Goal: Task Accomplishment & Management: Complete application form

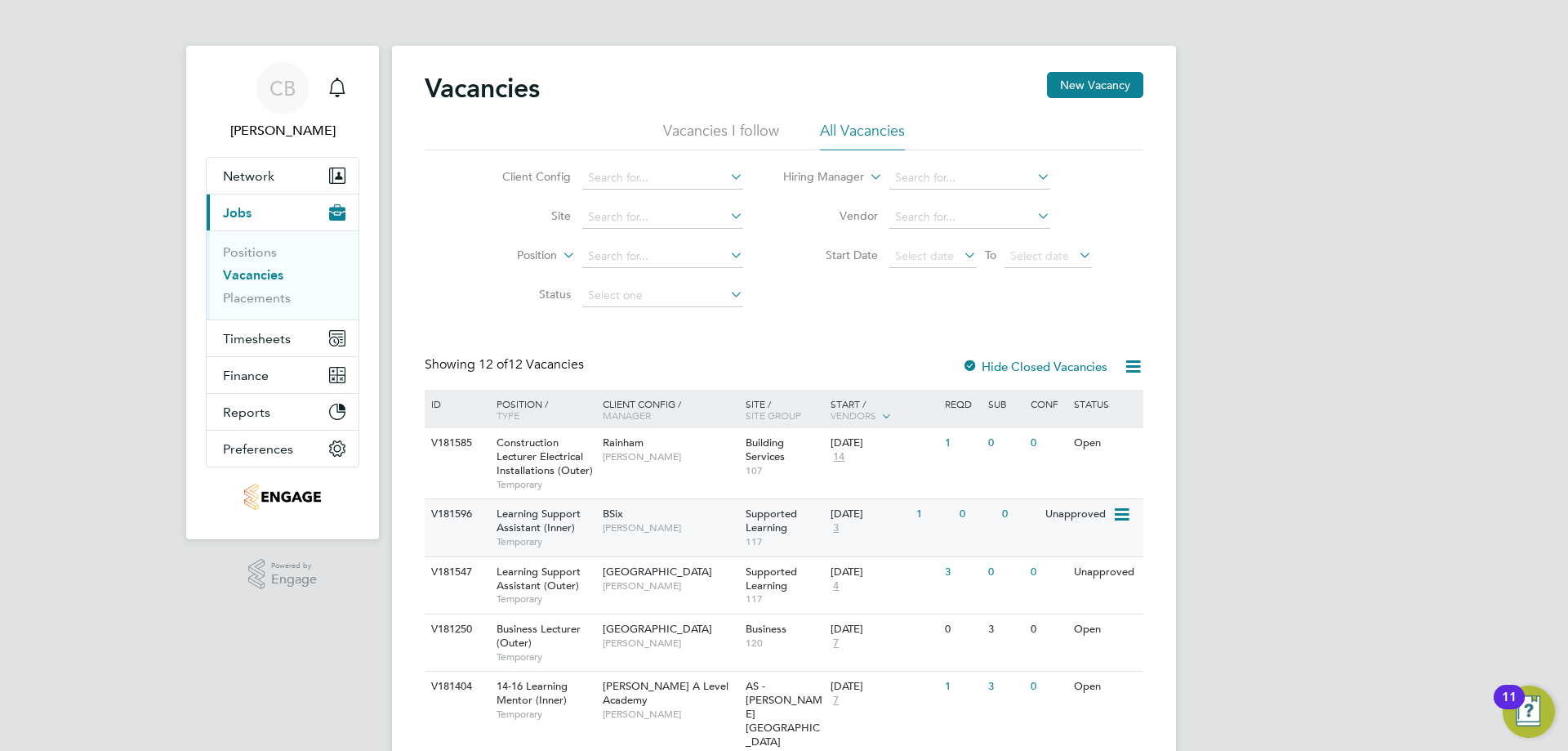
click at [834, 527] on span "3" at bounding box center [835, 529] width 11 height 14
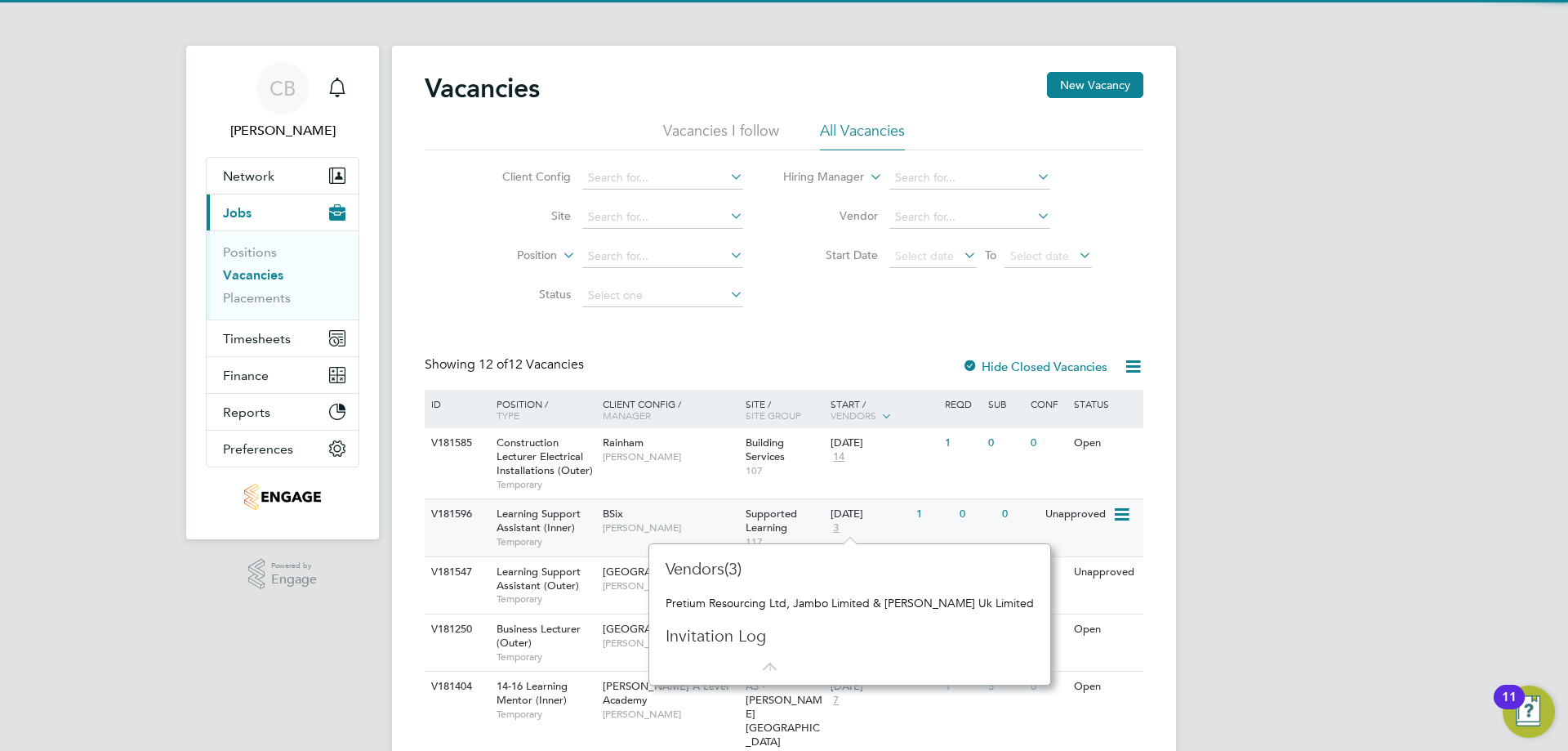
click at [928, 530] on div "1" at bounding box center [933, 515] width 43 height 30
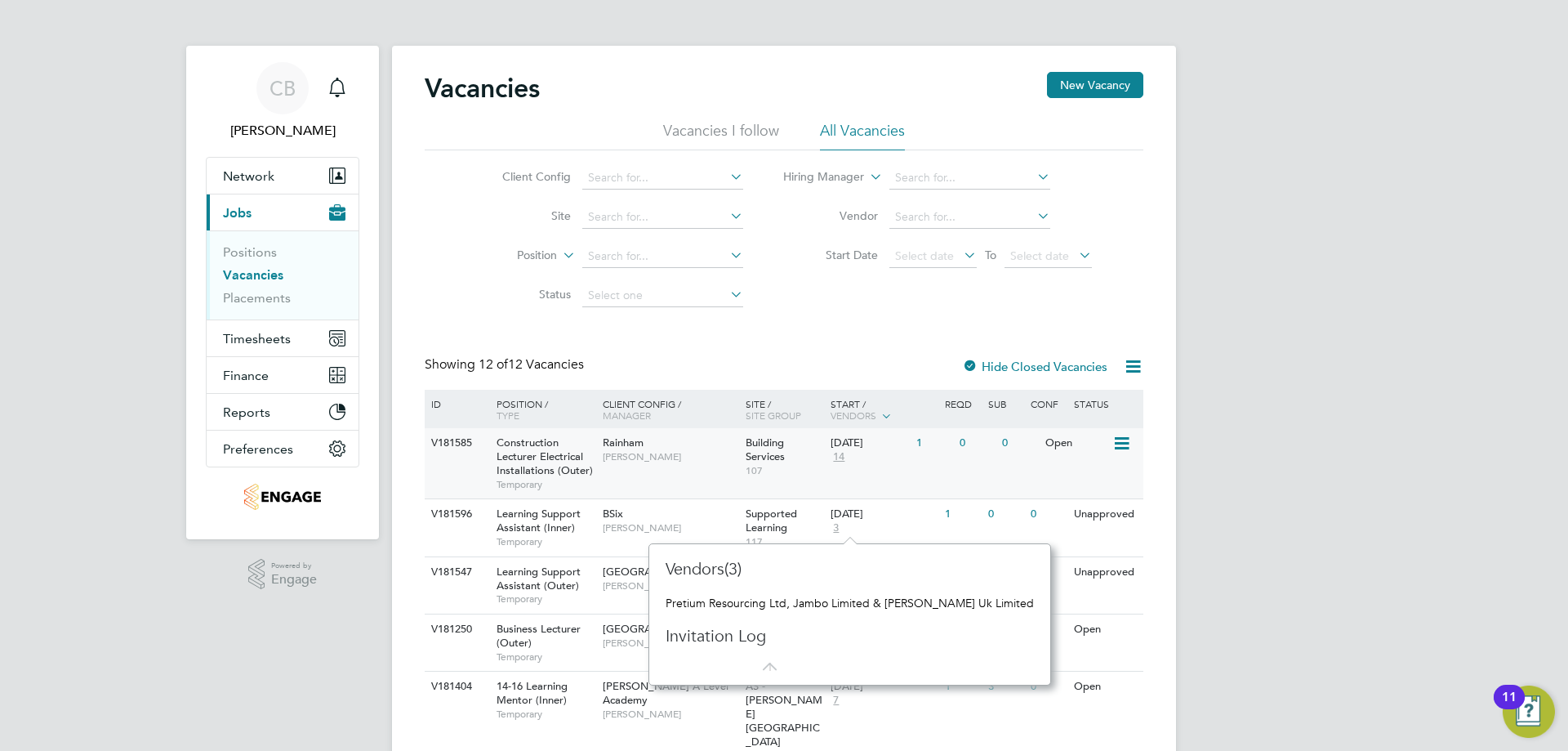
scroll to position [82, 0]
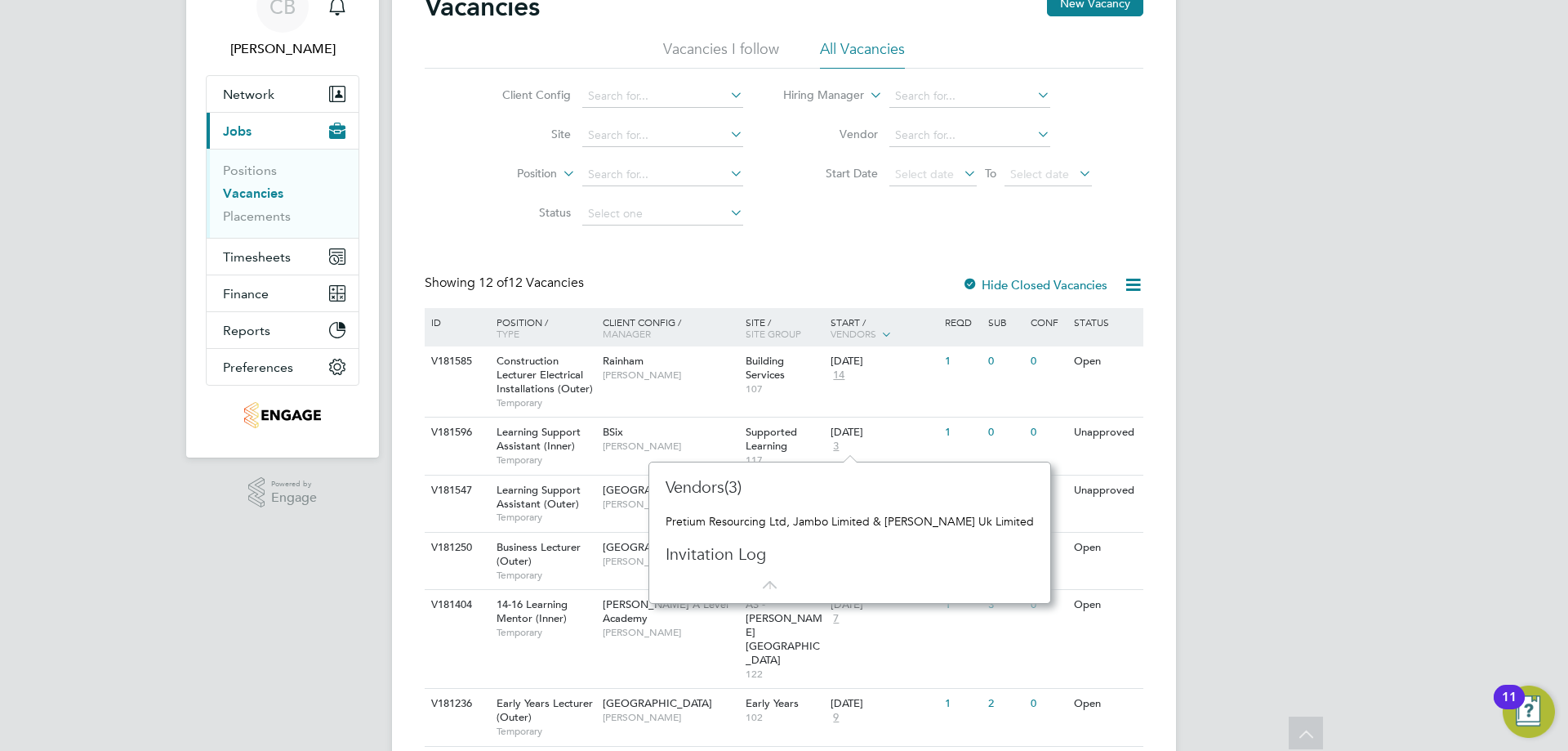
click at [784, 294] on div "Showing 12 of 12 Vacancies Hide Closed Vacancies" at bounding box center [784, 291] width 719 height 34
click at [580, 495] on span "Learning Support Assistant (Outer)" at bounding box center [538, 497] width 84 height 28
click at [867, 259] on div "Vacancies New Vacancy Vacancies I follow All Vacancies Client Config Site Posit…" at bounding box center [784, 541] width 719 height 1102
click at [889, 442] on div "06 Oct 2025 3" at bounding box center [869, 440] width 86 height 44
click at [766, 279] on div "Showing 12 of 12 Vacancies Hide Closed Vacancies" at bounding box center [784, 291] width 719 height 34
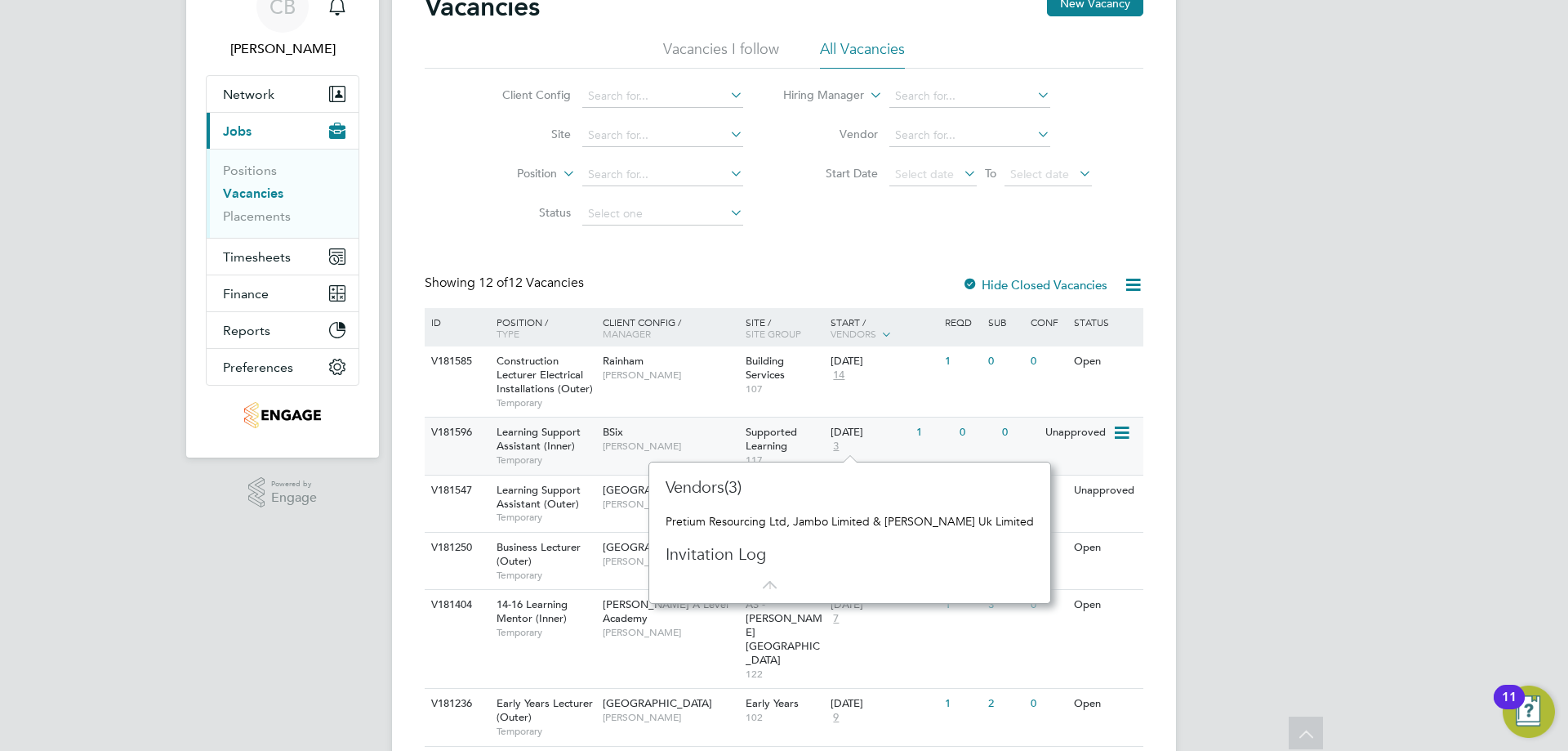
click at [812, 434] on div "Supported Learning 117" at bounding box center [784, 446] width 86 height 57
click at [1154, 491] on div "Vacancies New Vacancy Vacancies I follow All Vacancies Client Config Site Posit…" at bounding box center [784, 545] width 784 height 1161
click at [1157, 491] on div "Vacancies New Vacancy Vacancies I follow All Vacancies Client Config Site Posit…" at bounding box center [784, 545] width 784 height 1161
click at [773, 586] on icon at bounding box center [766, 577] width 20 height 20
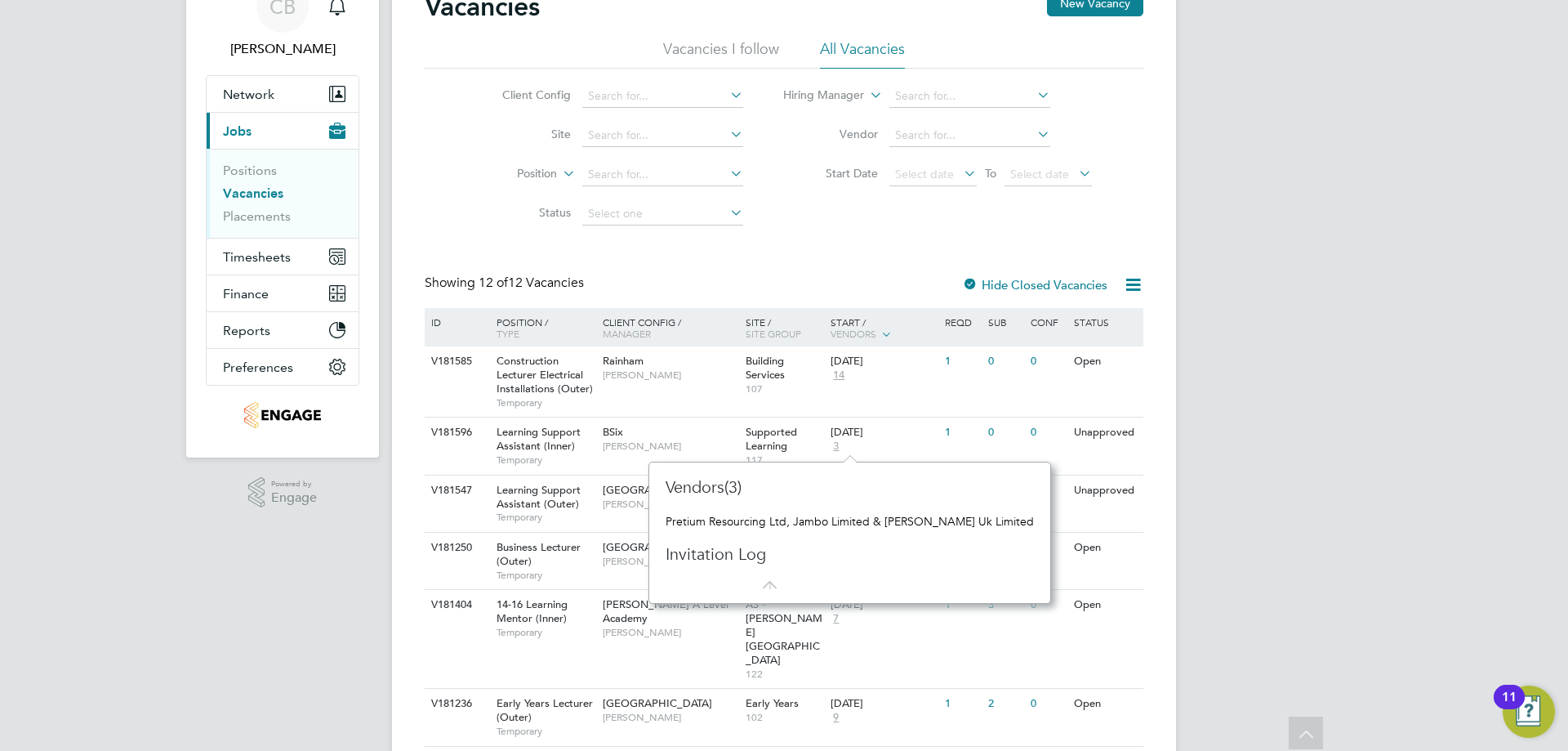
click at [762, 584] on icon at bounding box center [766, 577] width 20 height 20
click at [751, 518] on div "Pretium Resourcing Ltd, Jambo Limited & Morgan Hunt Uk Limited" at bounding box center [850, 521] width 369 height 15
click at [716, 484] on h3 "Vendors(3)" at bounding box center [808, 487] width 286 height 21
click at [1206, 417] on div "CB Cameron Bishop Notifications Applications: Network Team Members Businesses S…" at bounding box center [784, 535] width 1568 height 1233
click at [846, 378] on span "14" at bounding box center [838, 376] width 16 height 14
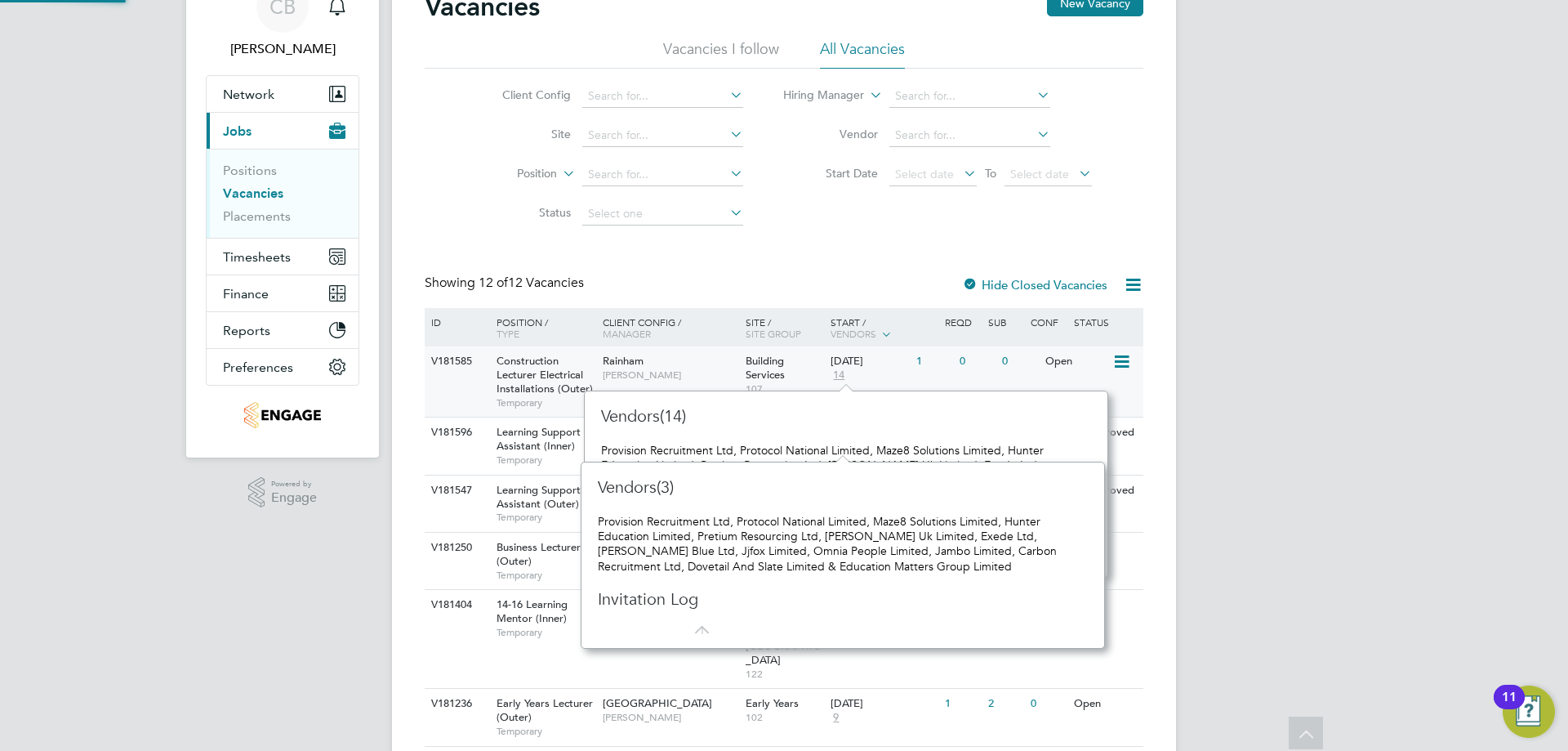
scroll to position [187, 510]
click at [836, 378] on span "14" at bounding box center [838, 376] width 16 height 14
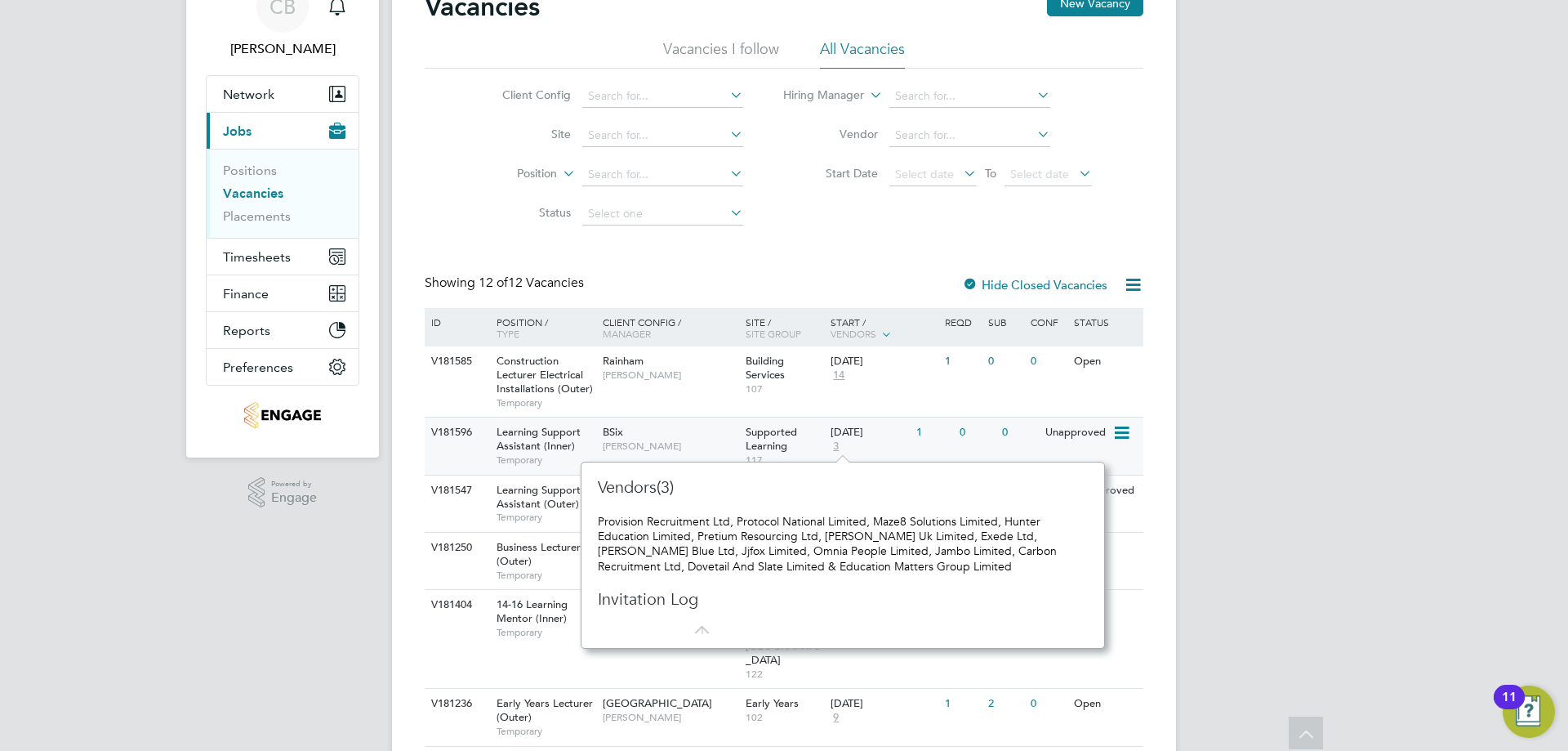
click at [838, 449] on span "3" at bounding box center [835, 447] width 11 height 14
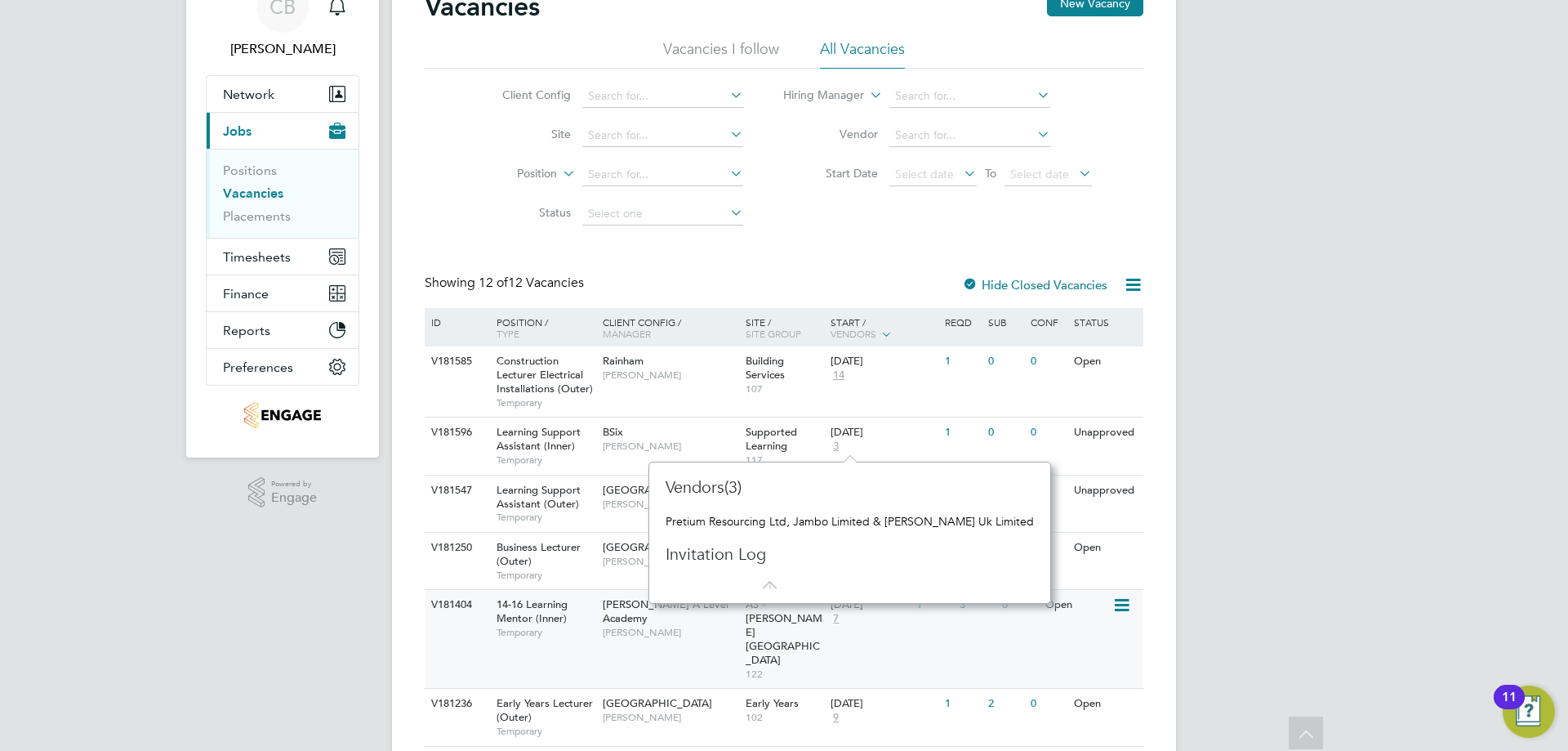
click at [836, 619] on span "7" at bounding box center [835, 619] width 11 height 14
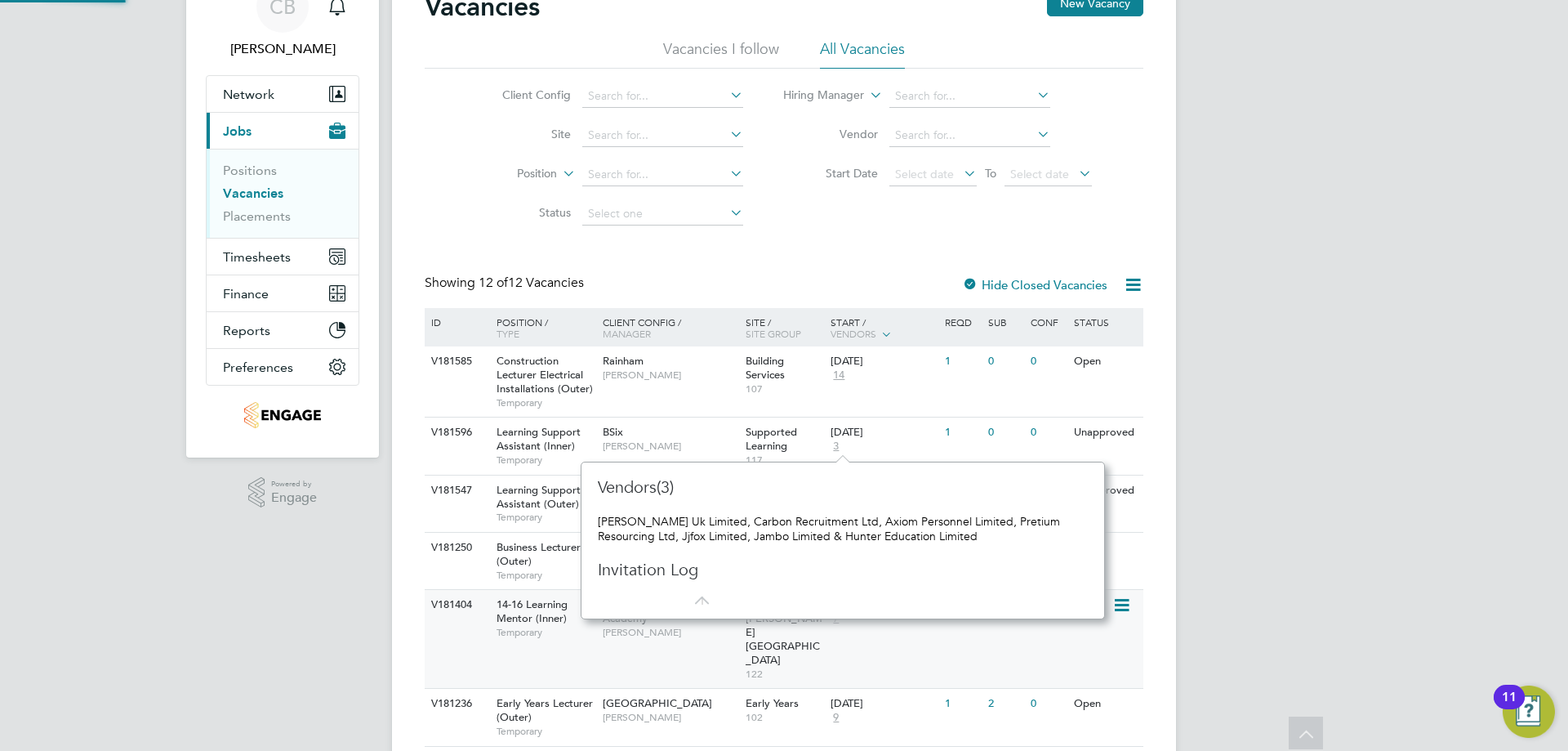
scroll to position [156, 510]
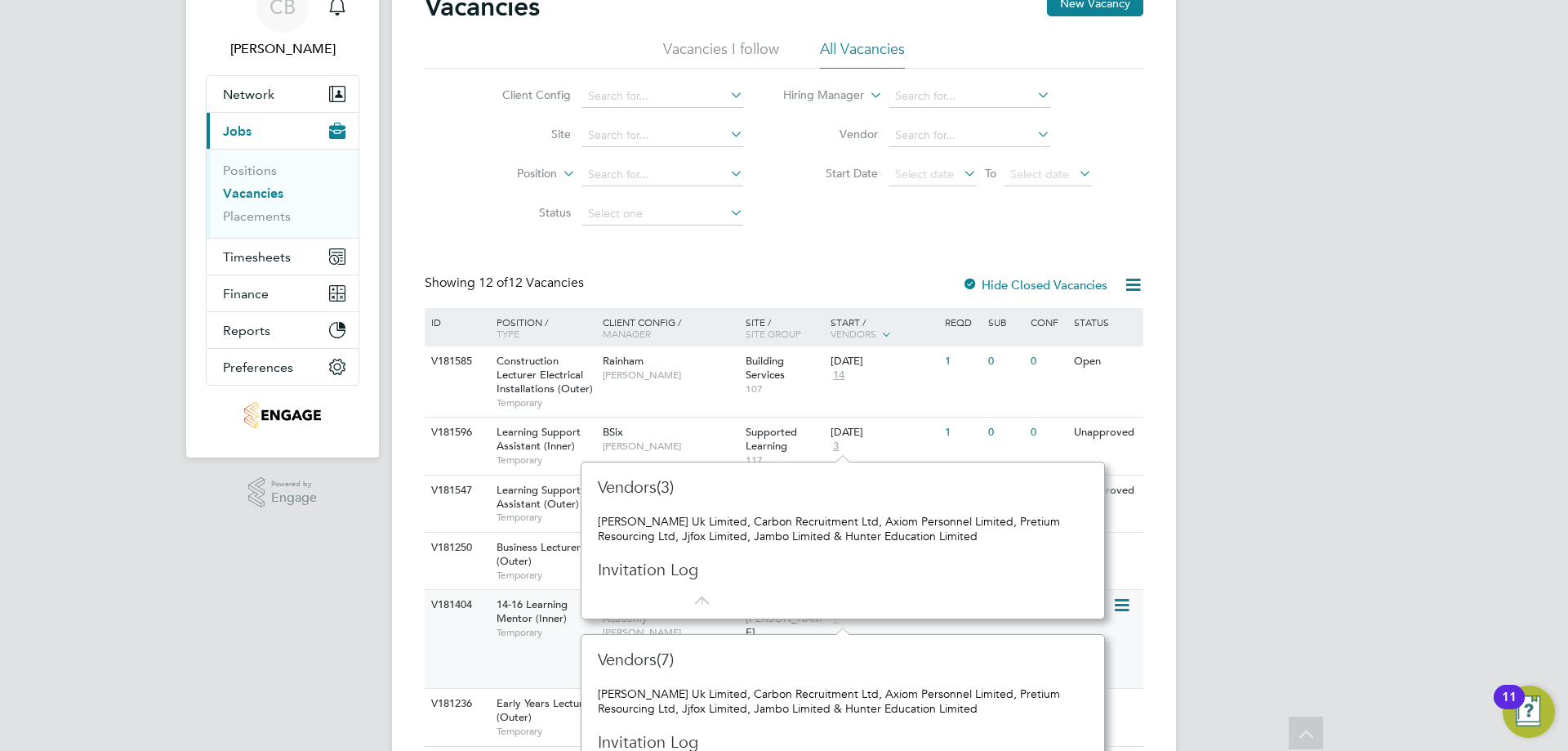
click at [838, 619] on span "7" at bounding box center [835, 619] width 11 height 14
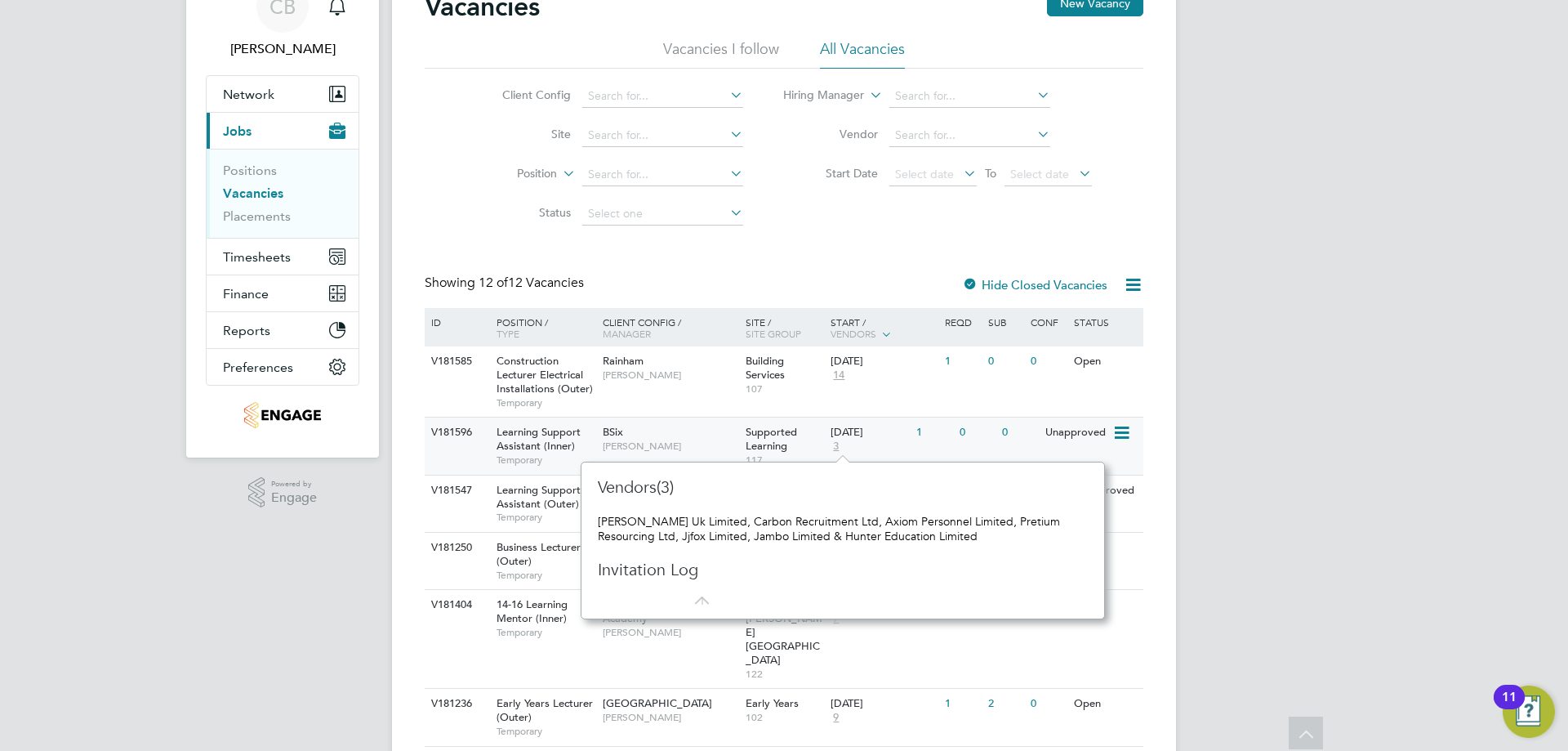
click at [835, 448] on span "3" at bounding box center [835, 447] width 11 height 14
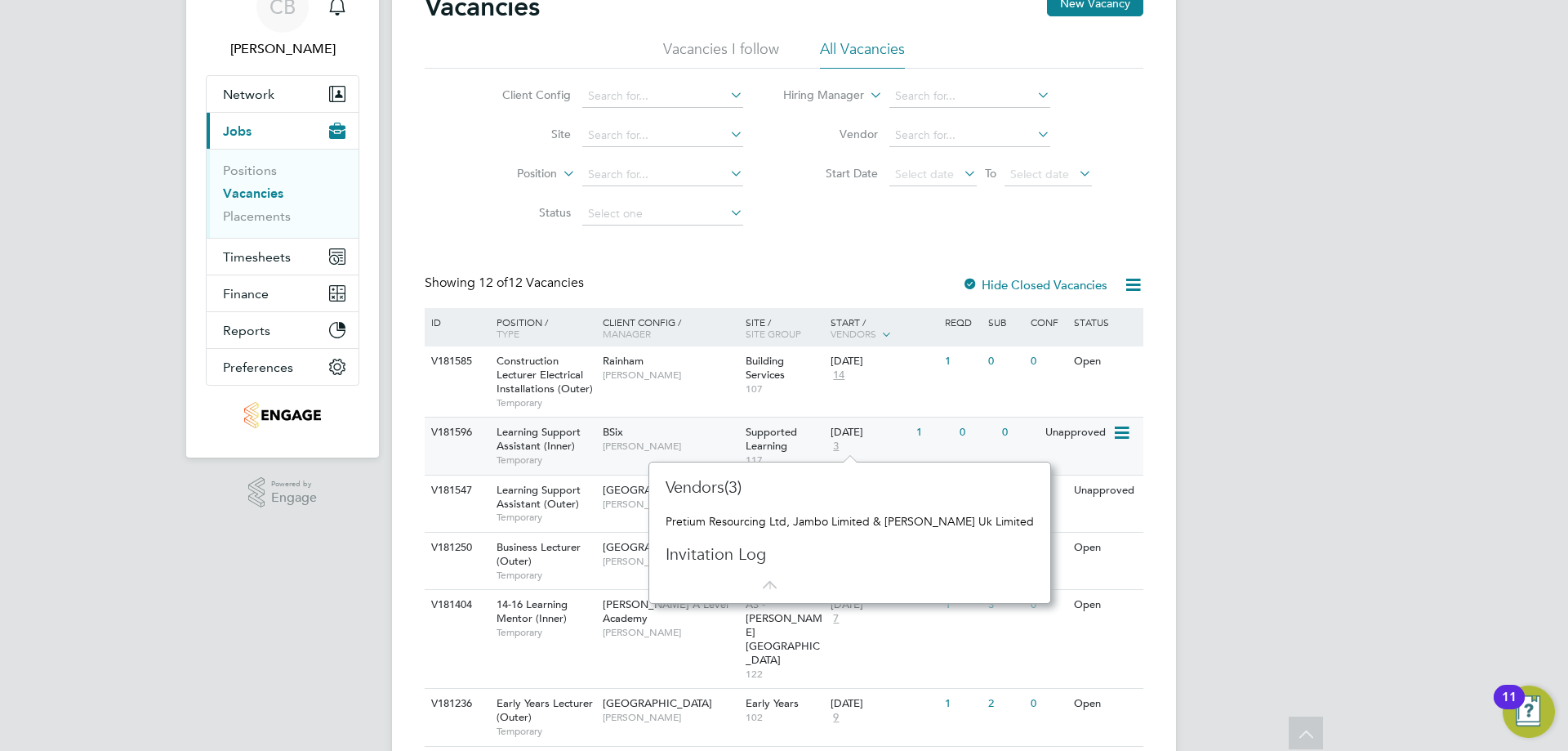
click at [842, 449] on div "06 Oct 2025 3" at bounding box center [869, 440] width 86 height 44
click at [835, 443] on span "3" at bounding box center [835, 447] width 11 height 14
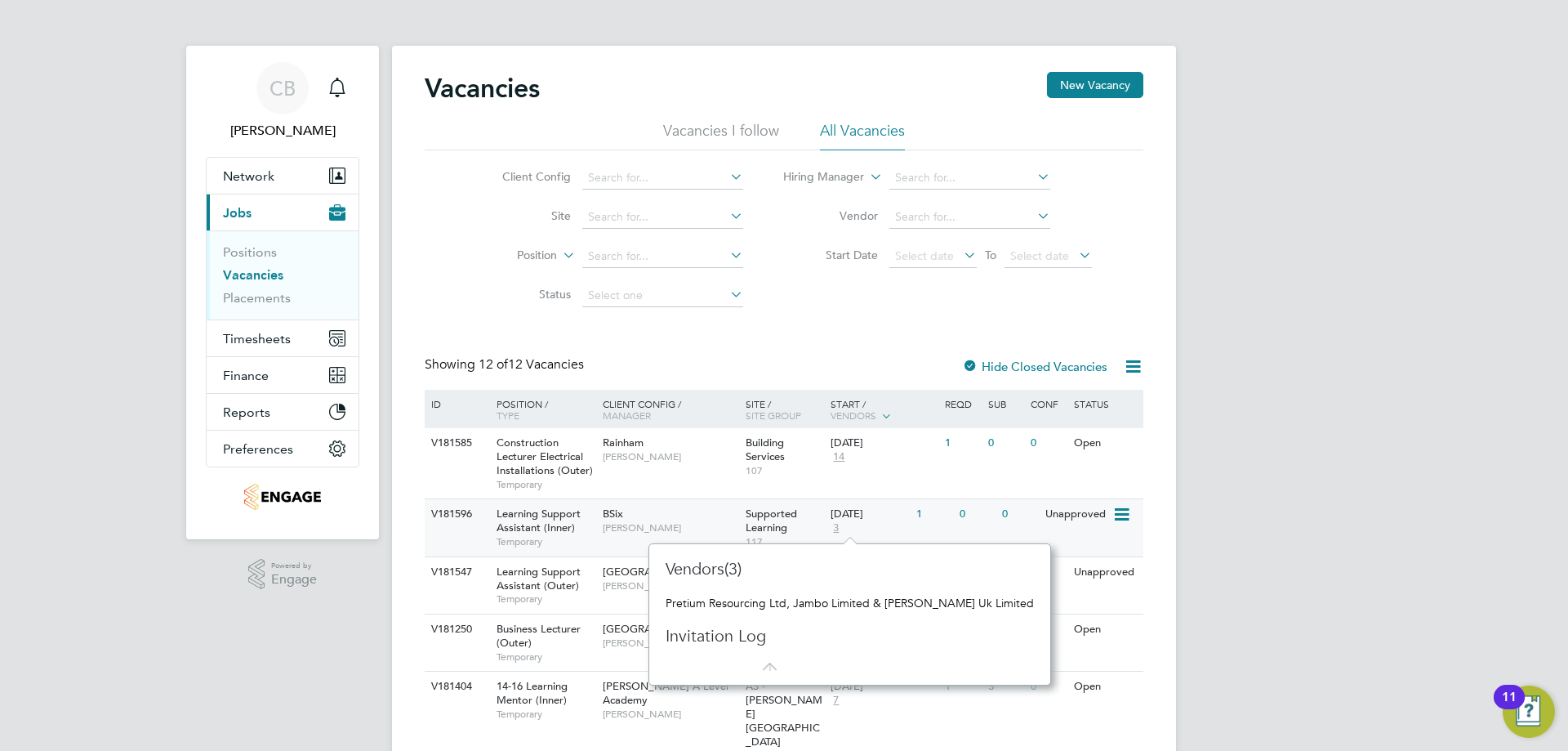
scroll to position [164, 0]
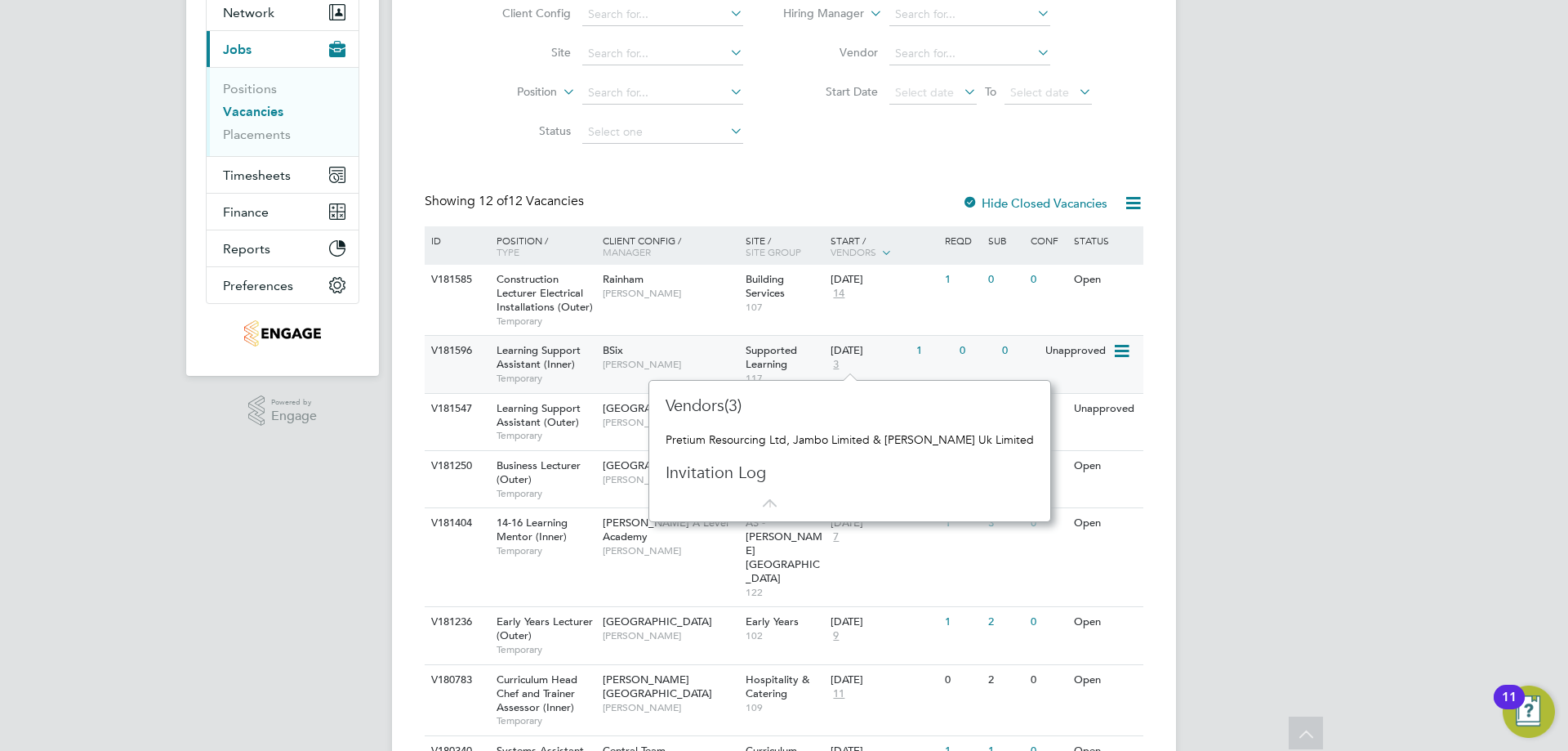
click at [1128, 360] on icon at bounding box center [1120, 351] width 16 height 20
click at [1076, 386] on li "View Details" at bounding box center [1080, 389] width 95 height 23
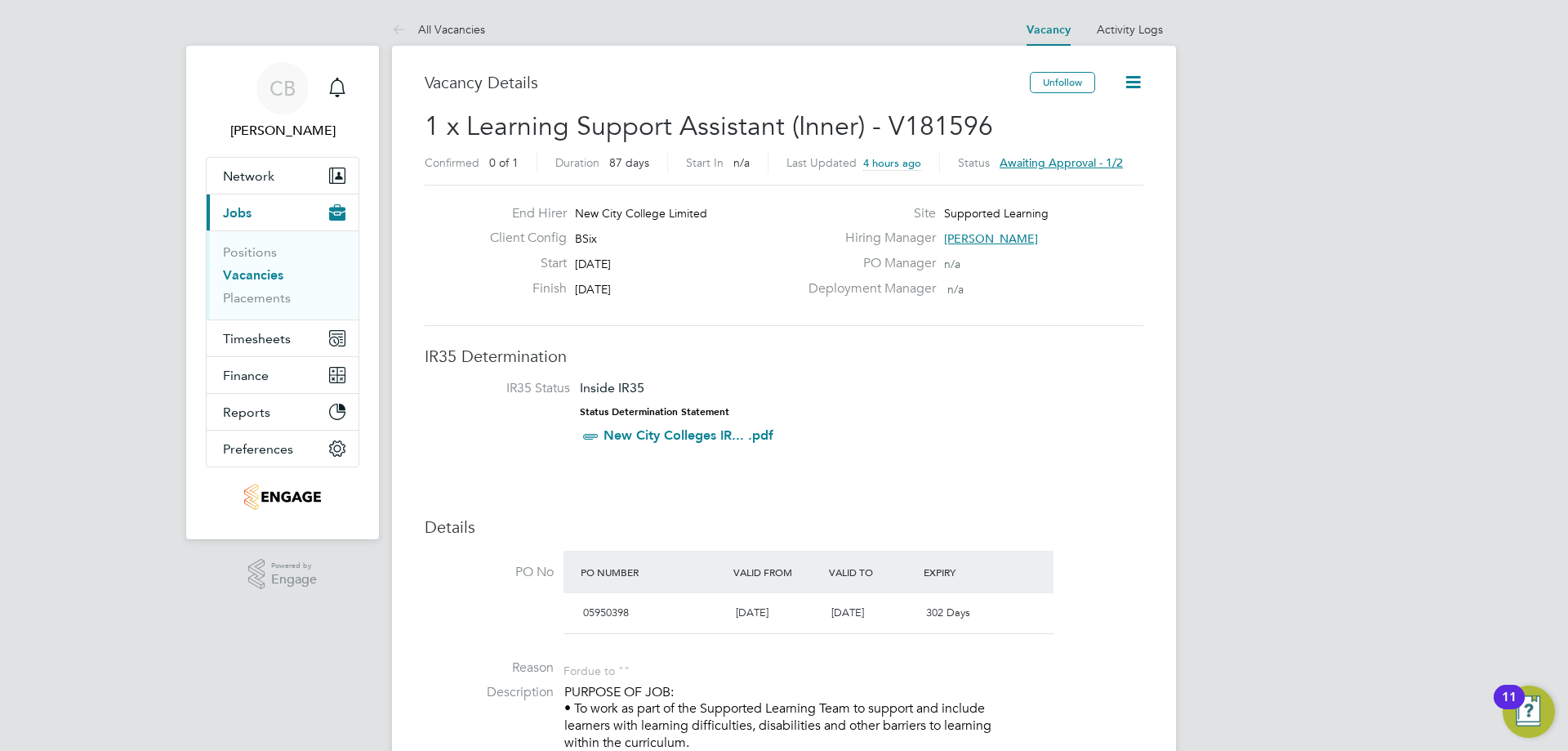
click at [1078, 158] on span "Awaiting approval - 1/2" at bounding box center [1062, 163] width 124 height 15
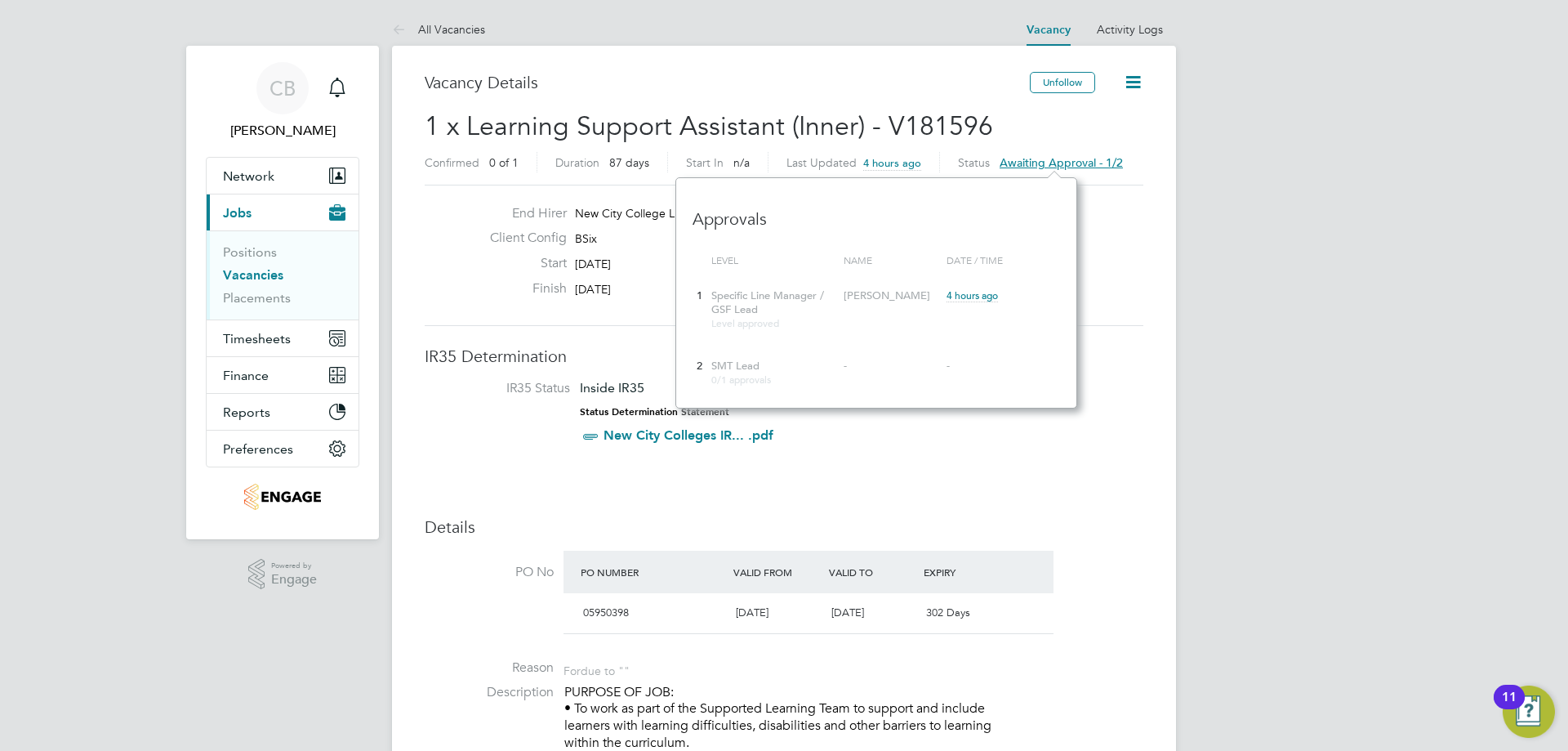
scroll to position [15, 124]
click at [735, 365] on span "SMT Lead" at bounding box center [736, 366] width 48 height 14
click at [827, 445] on li "IR35 Status Inside IR35 Status Determination Statement New City Colleges IR... …" at bounding box center [784, 415] width 686 height 71
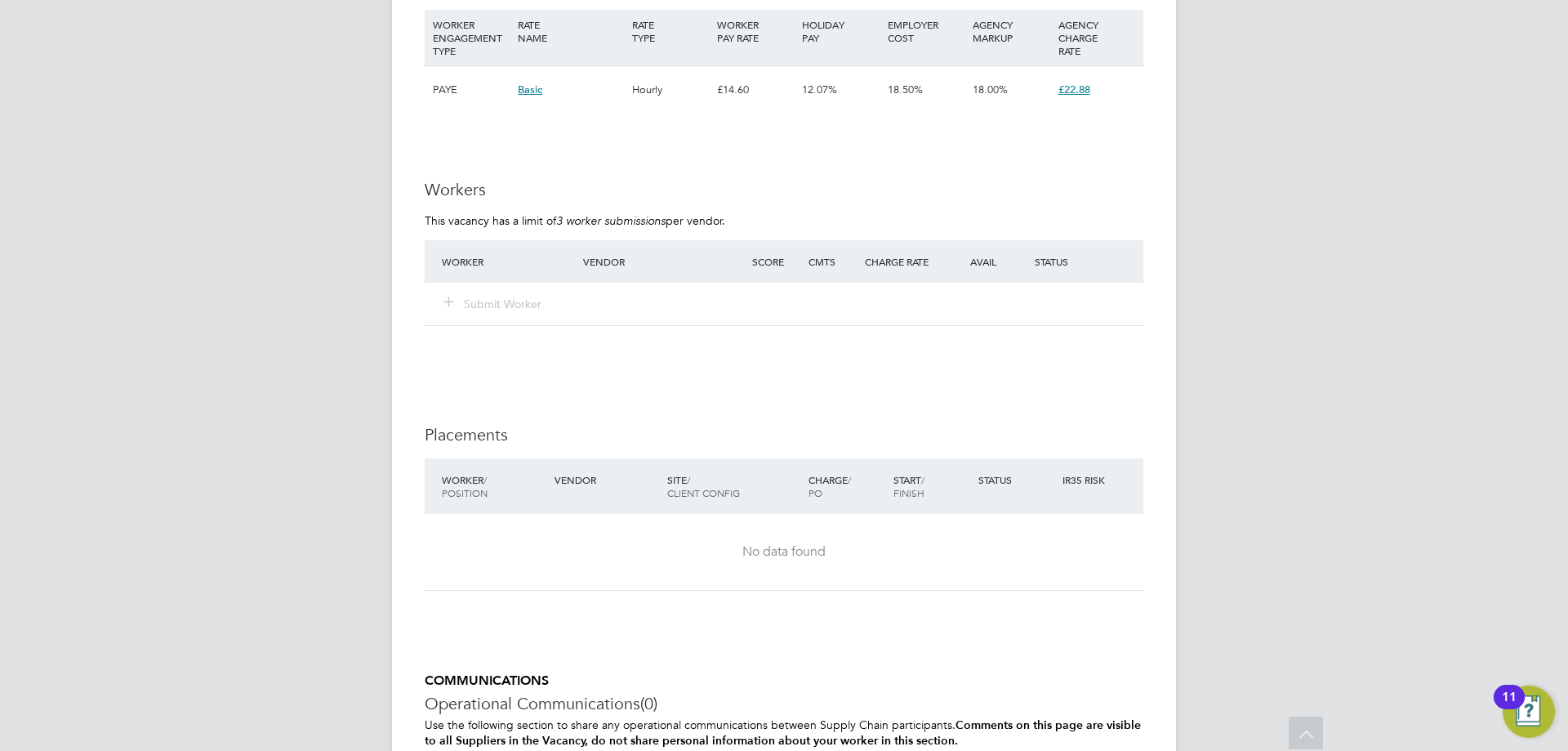
scroll to position [3124, 0]
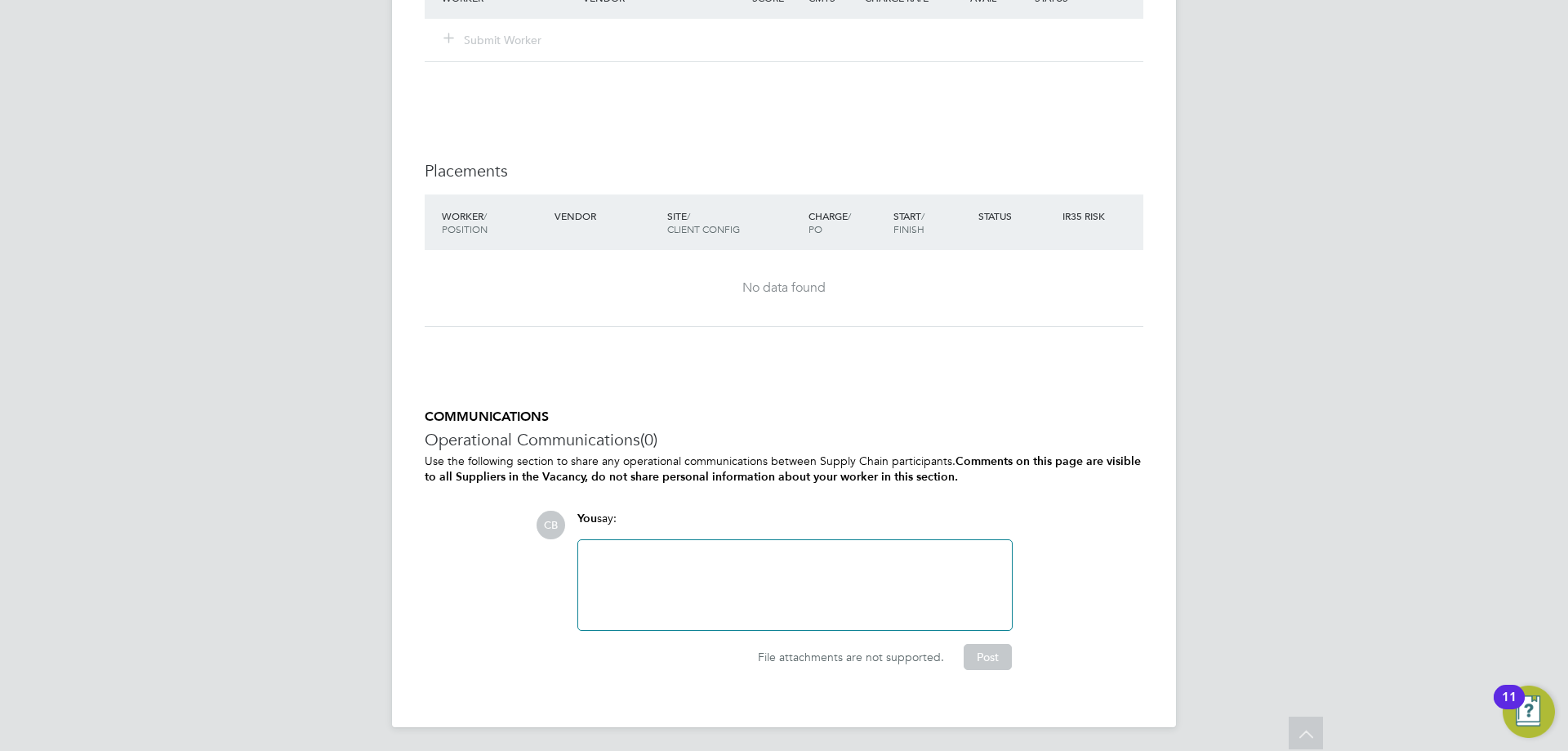
click at [811, 553] on div at bounding box center [794, 584] width 414 height 70
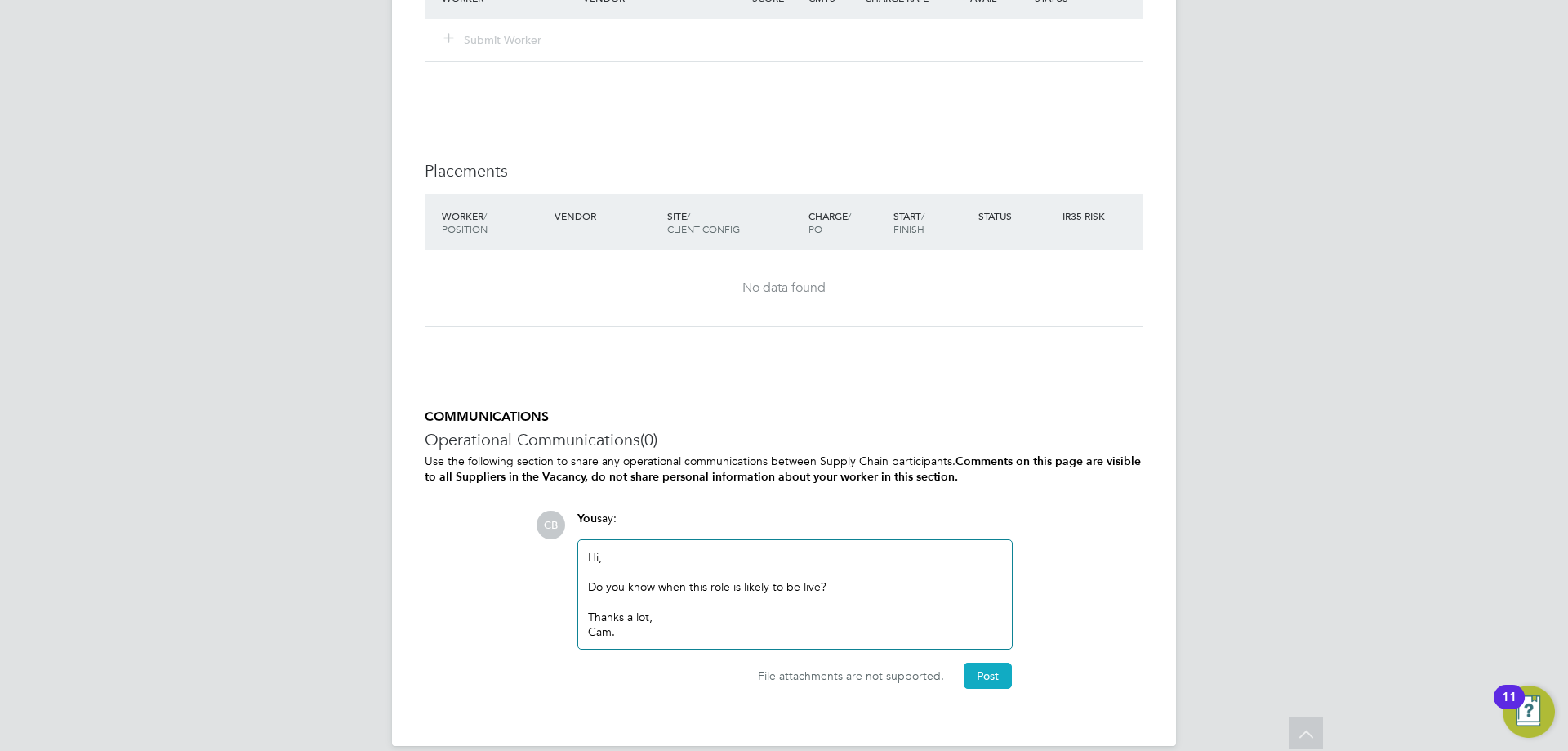
click at [993, 676] on button "Post" at bounding box center [988, 675] width 48 height 26
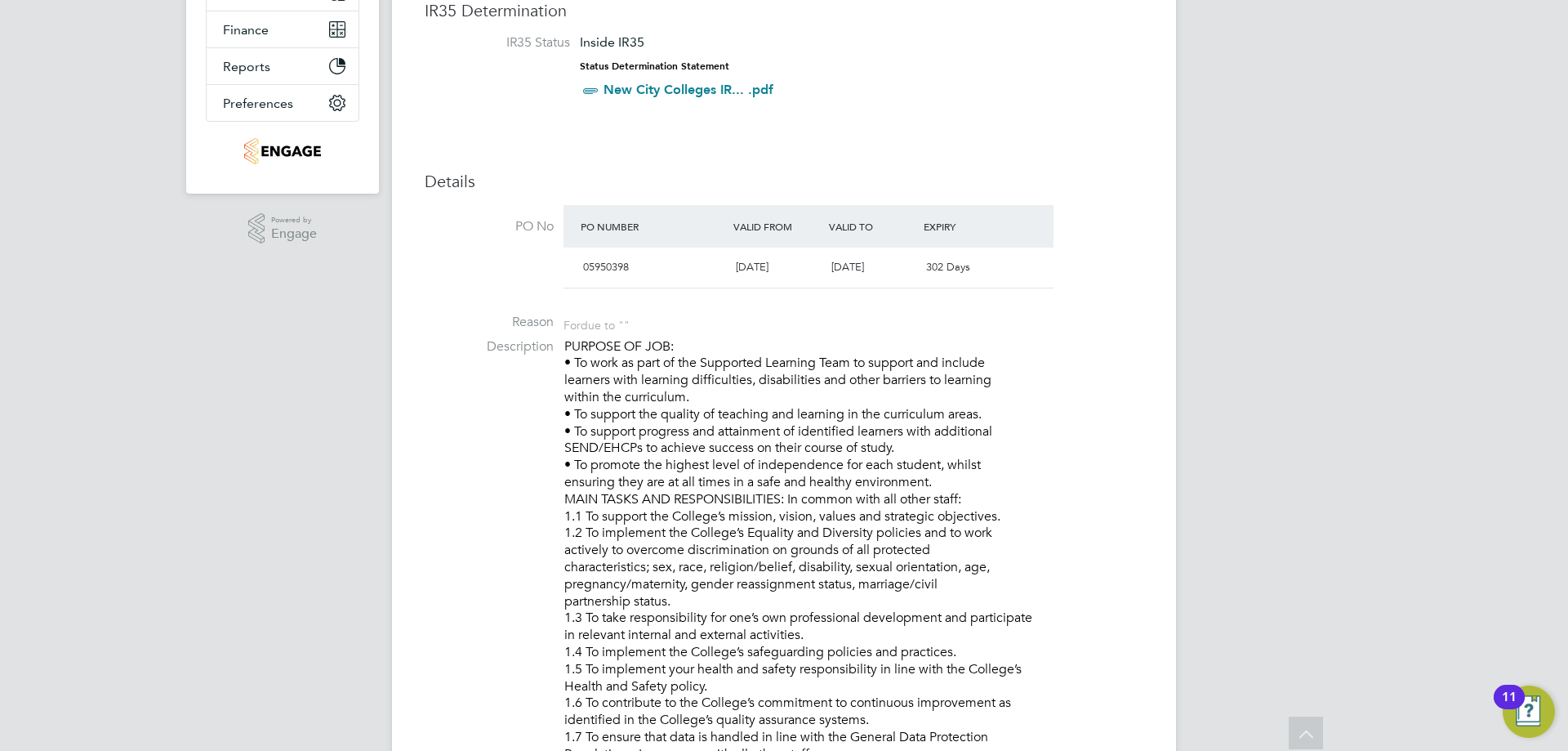
scroll to position [0, 0]
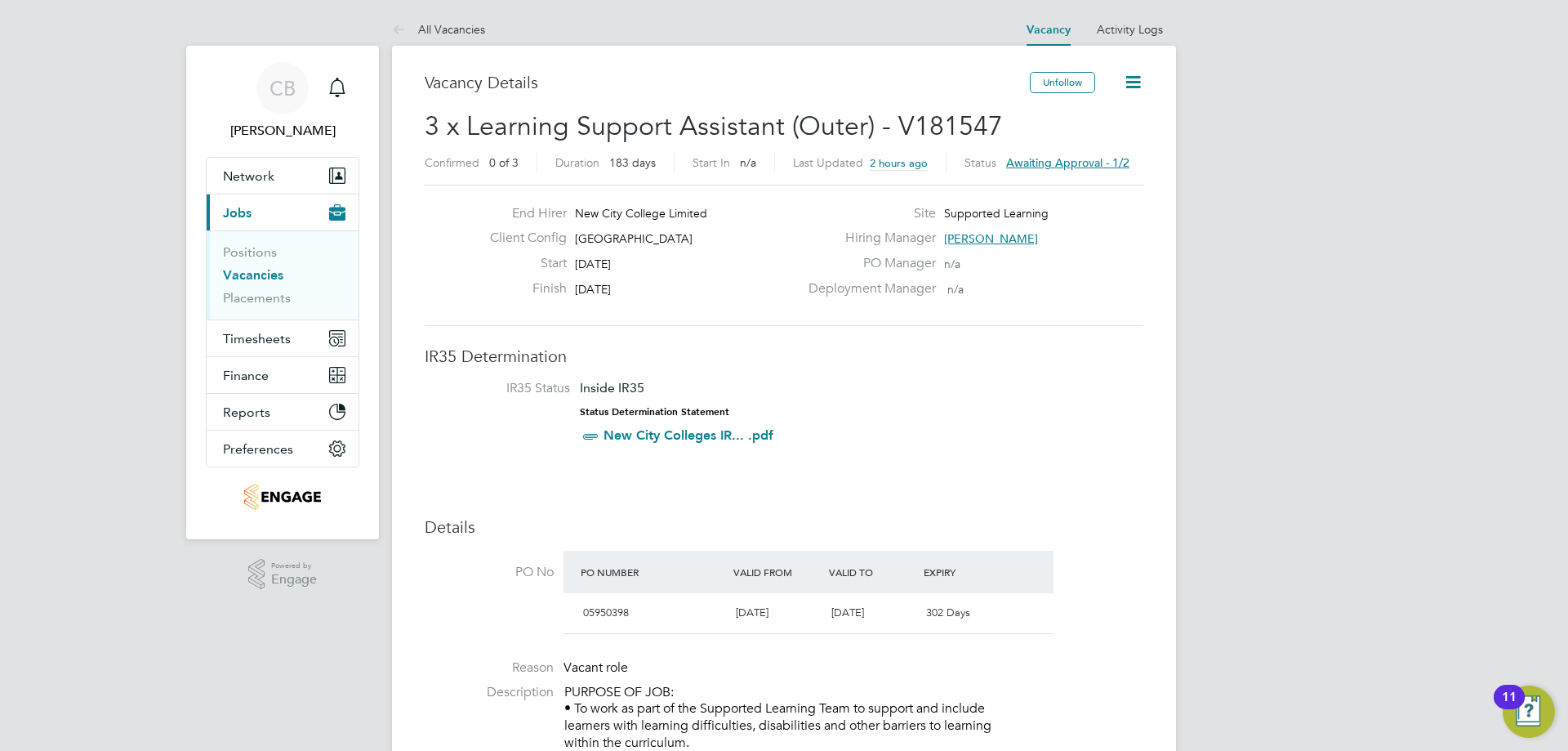
click at [1051, 166] on span "Awaiting approval - 1/2" at bounding box center [1068, 163] width 124 height 15
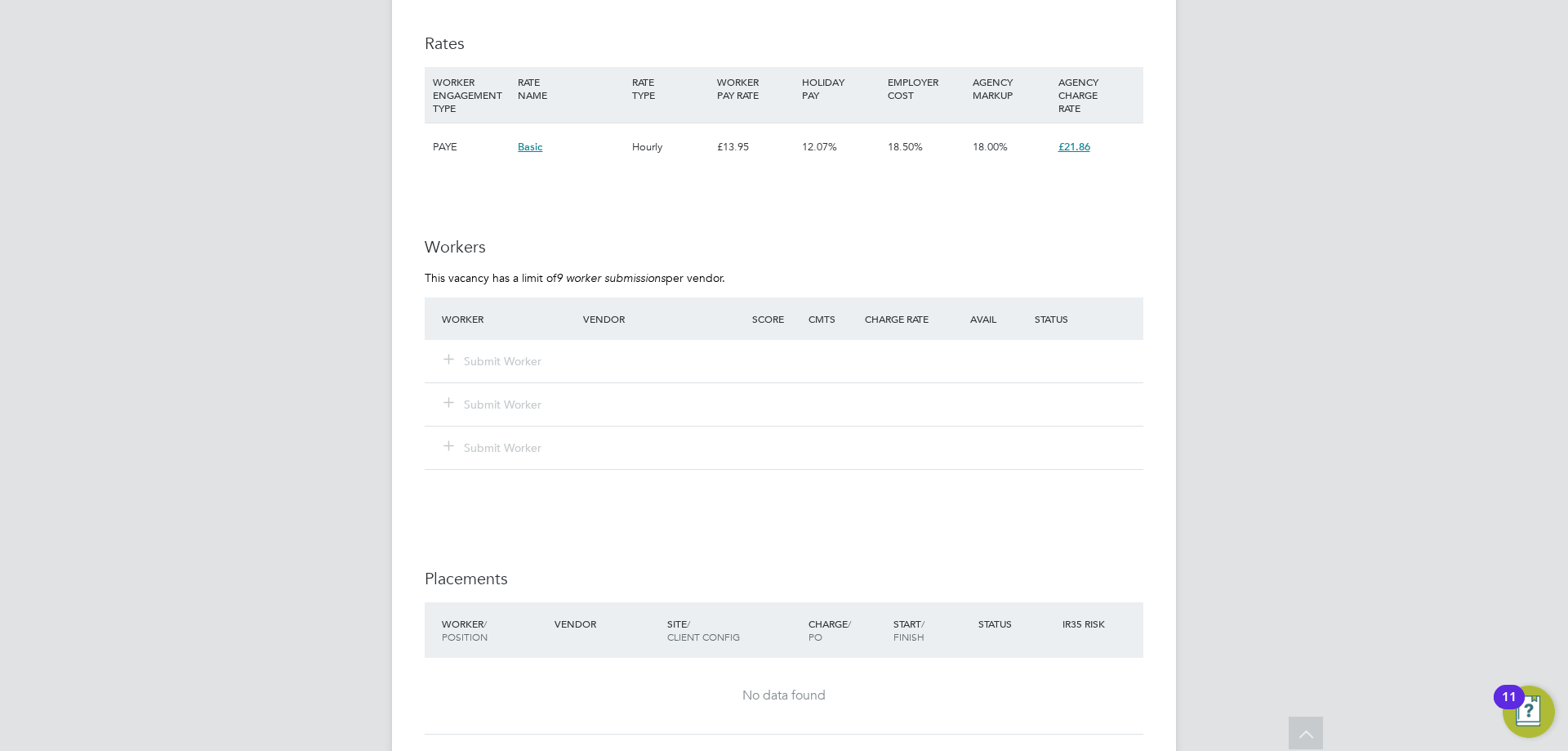
scroll to position [2313, 0]
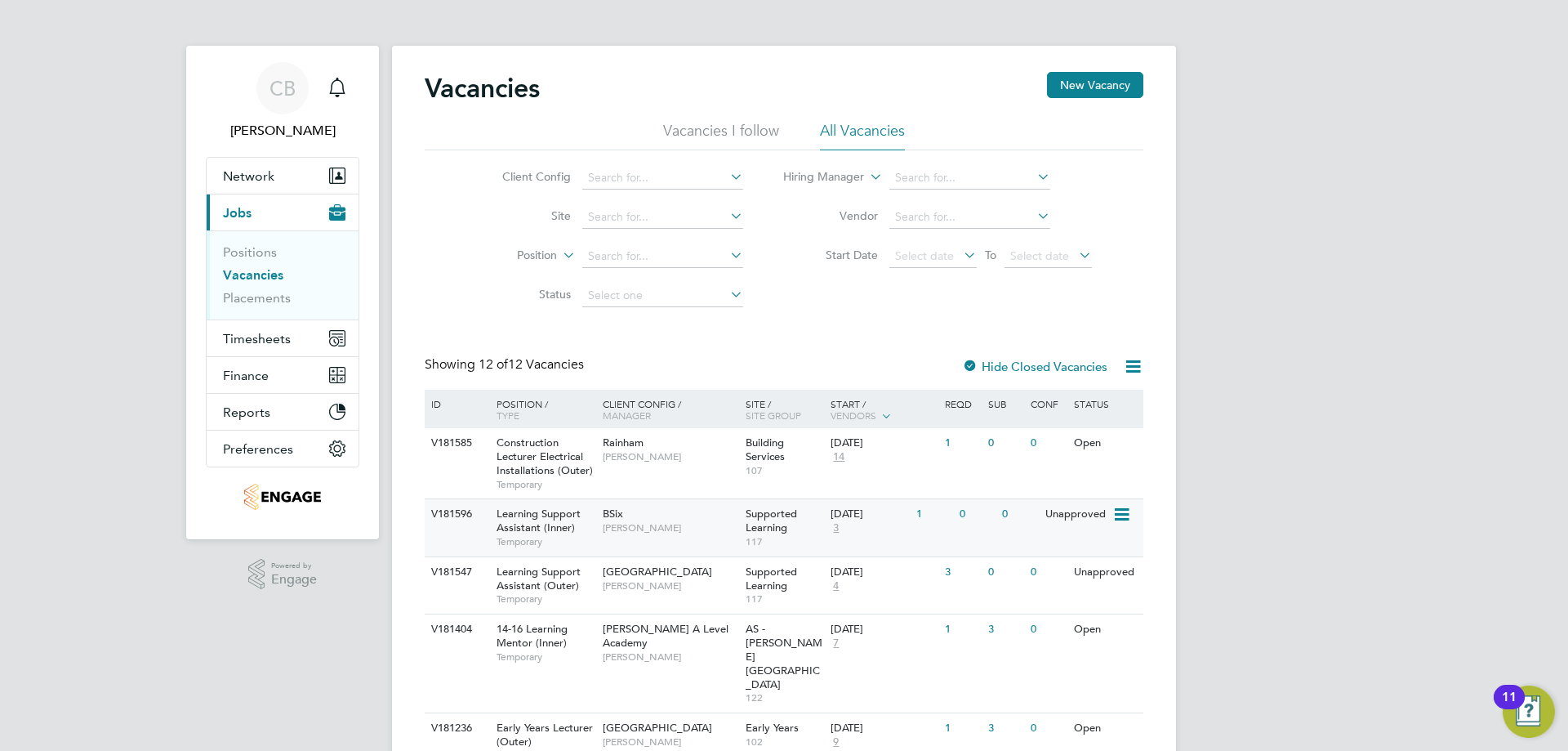
click at [836, 527] on span "3" at bounding box center [835, 529] width 11 height 14
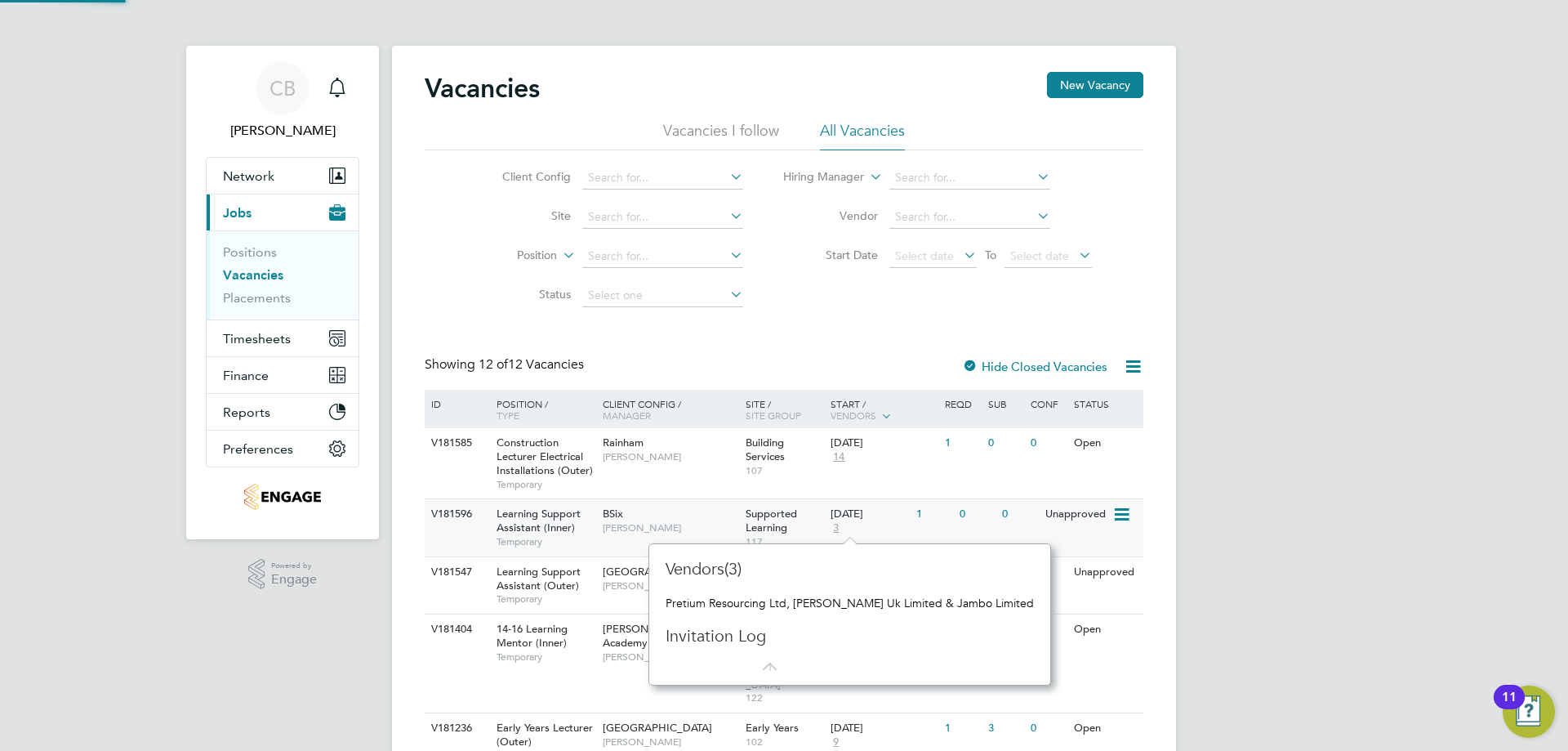
scroll to position [15, 11]
click at [836, 527] on span "3" at bounding box center [835, 529] width 11 height 14
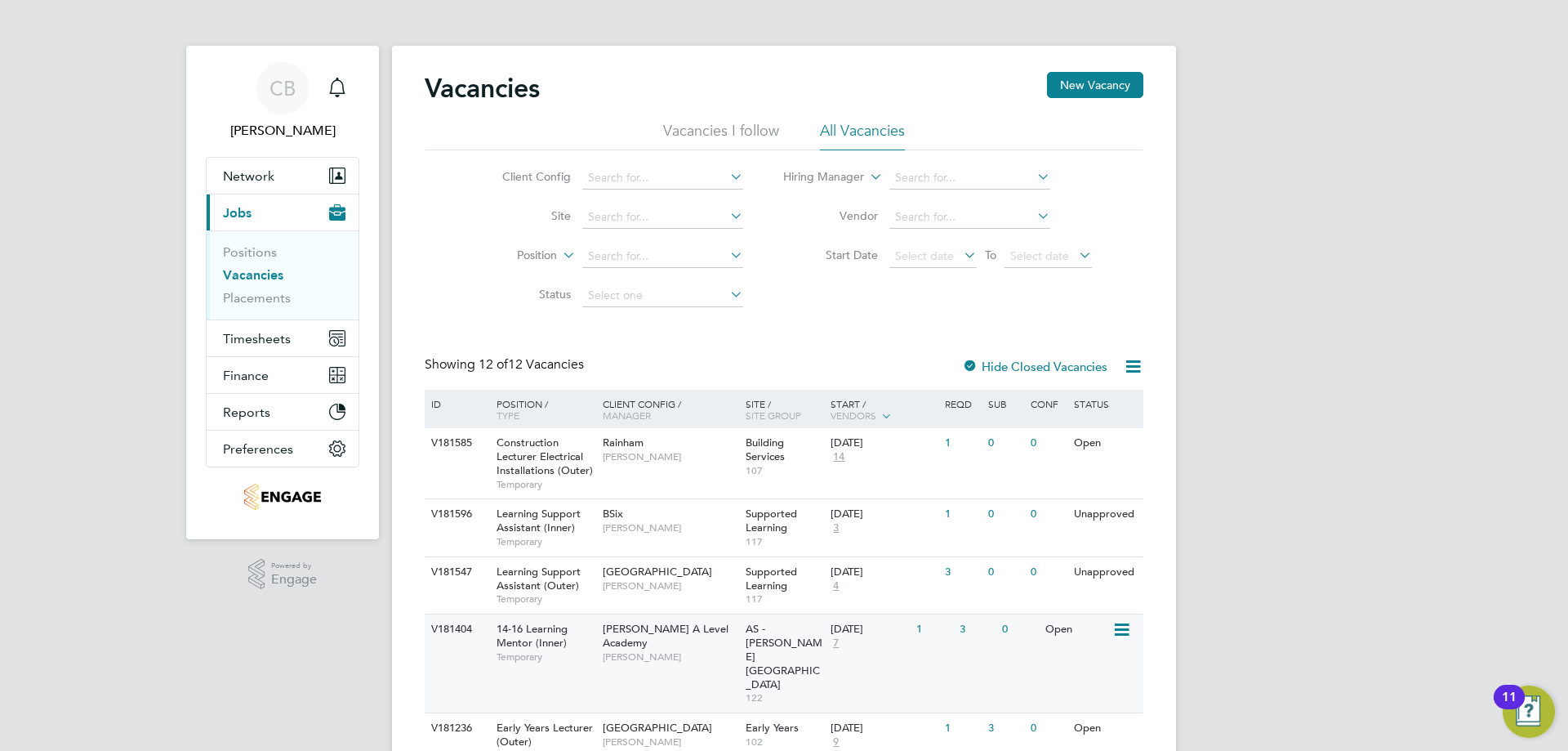
scroll to position [164, 0]
